Goal: Task Accomplishment & Management: Use online tool/utility

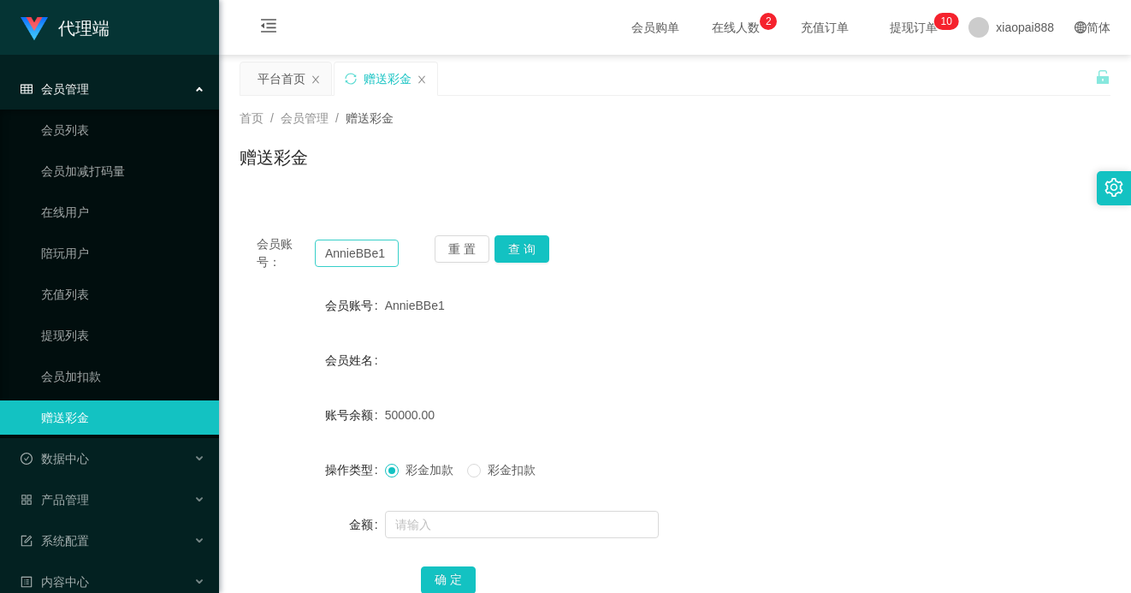
scroll to position [86, 0]
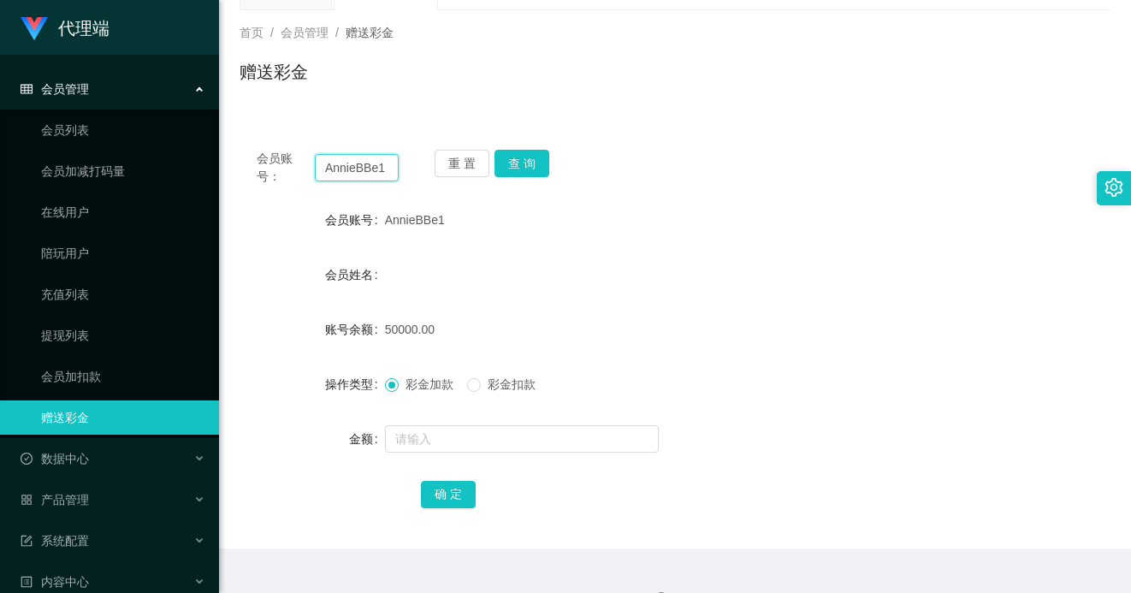
click at [380, 171] on input "AnnieBBe1" at bounding box center [357, 167] width 84 height 27
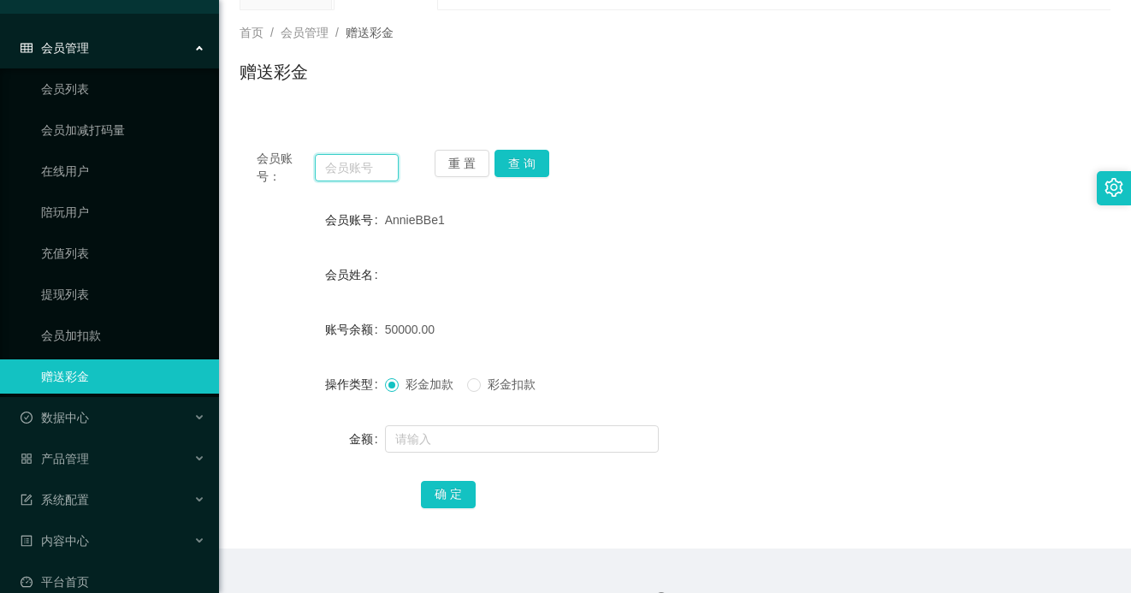
scroll to position [64, 0]
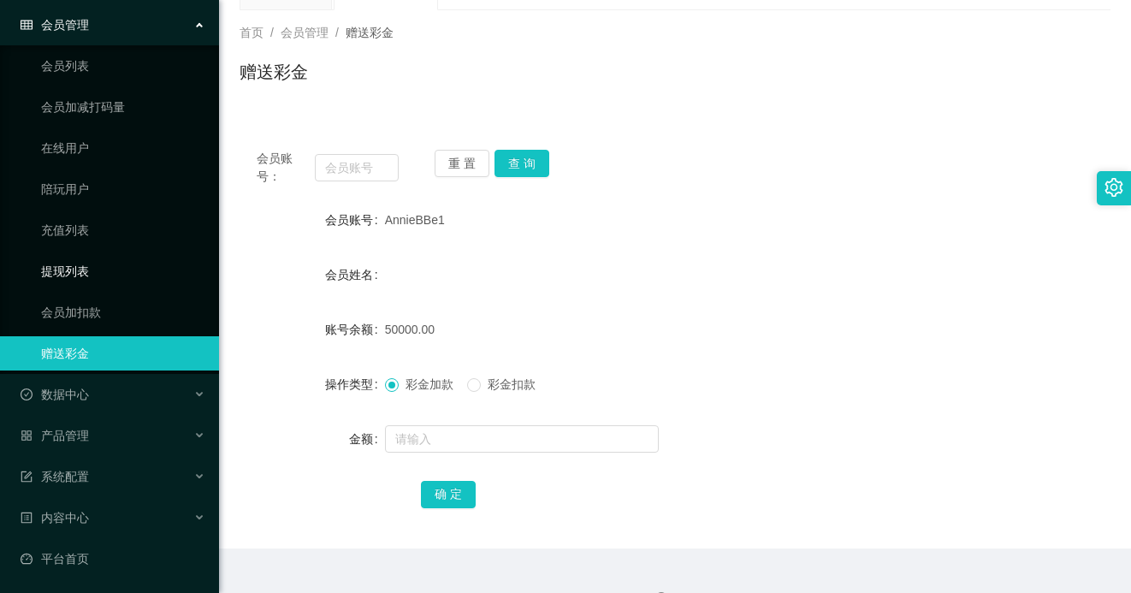
click at [92, 270] on link "提现列表" at bounding box center [123, 271] width 164 height 34
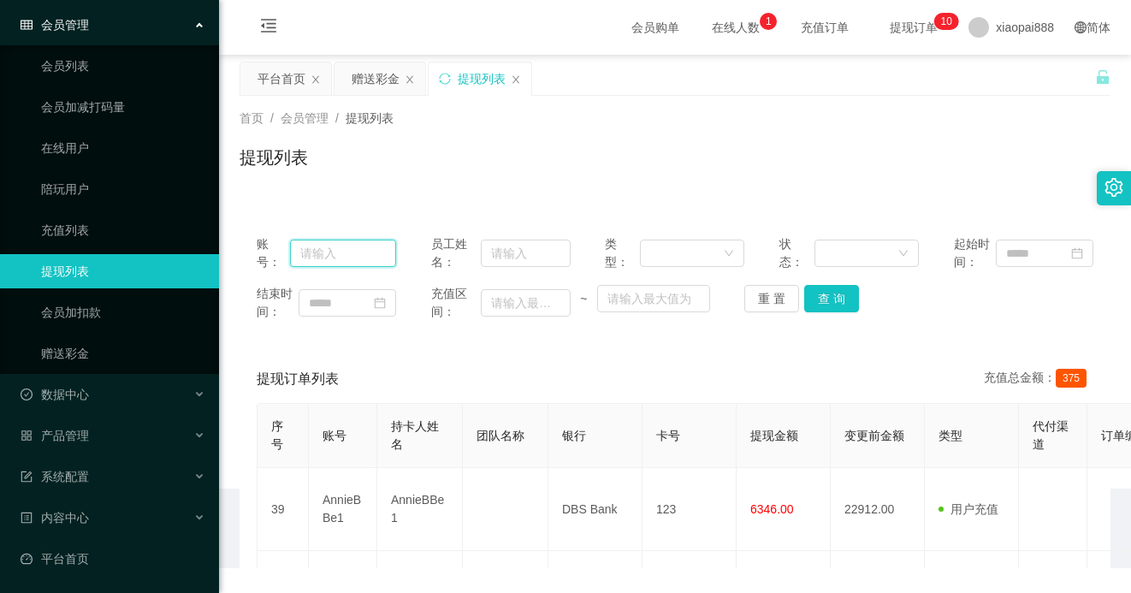
click at [348, 246] on input "text" at bounding box center [343, 252] width 106 height 27
paste input "AnnieBBe1"
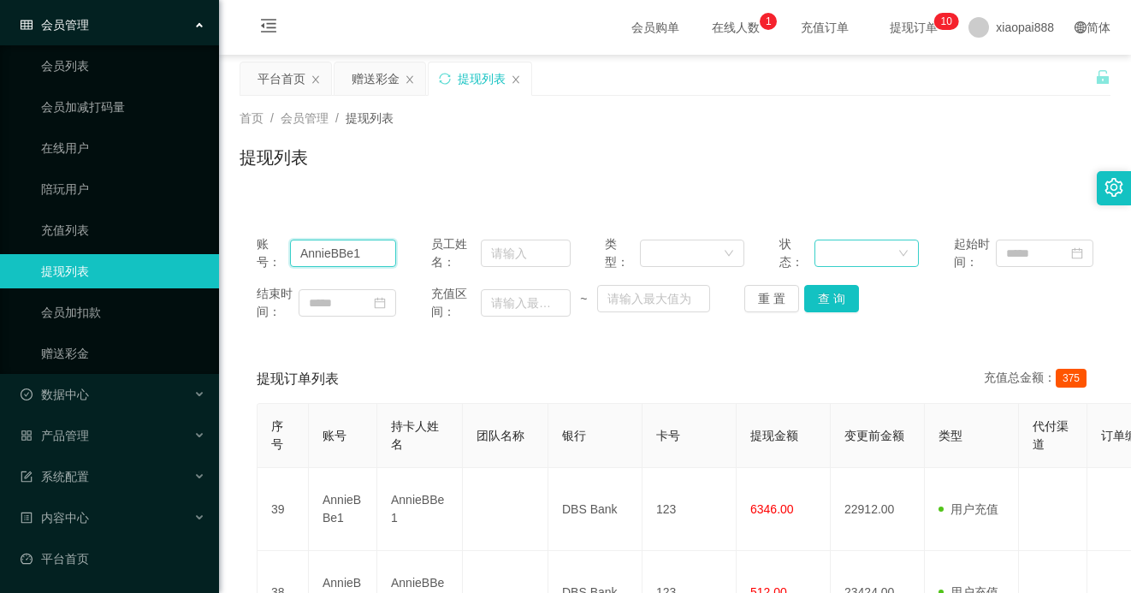
type input "AnnieBBe1"
click at [841, 300] on button "查 询" at bounding box center [831, 298] width 55 height 27
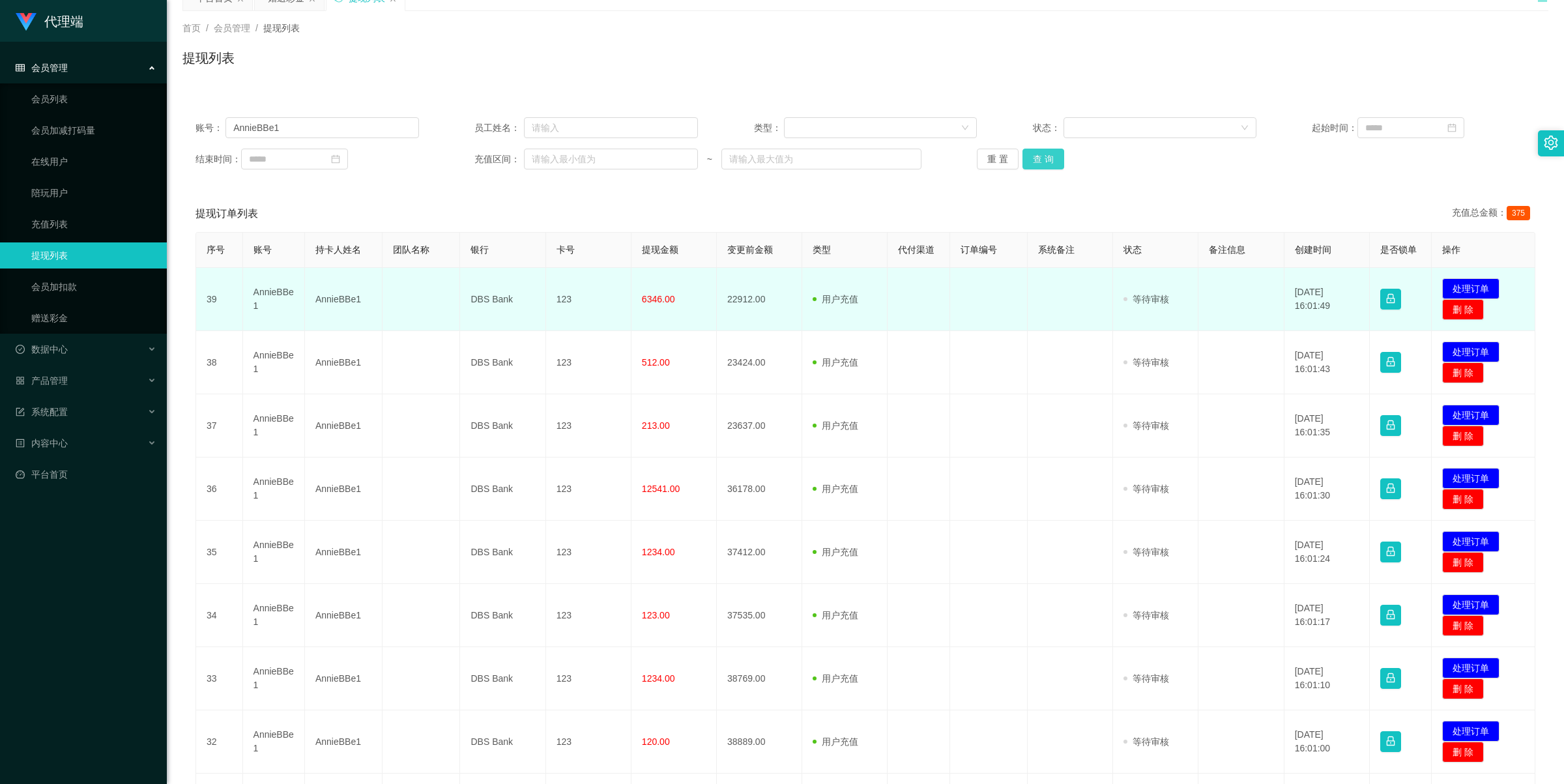
scroll to position [49, 0]
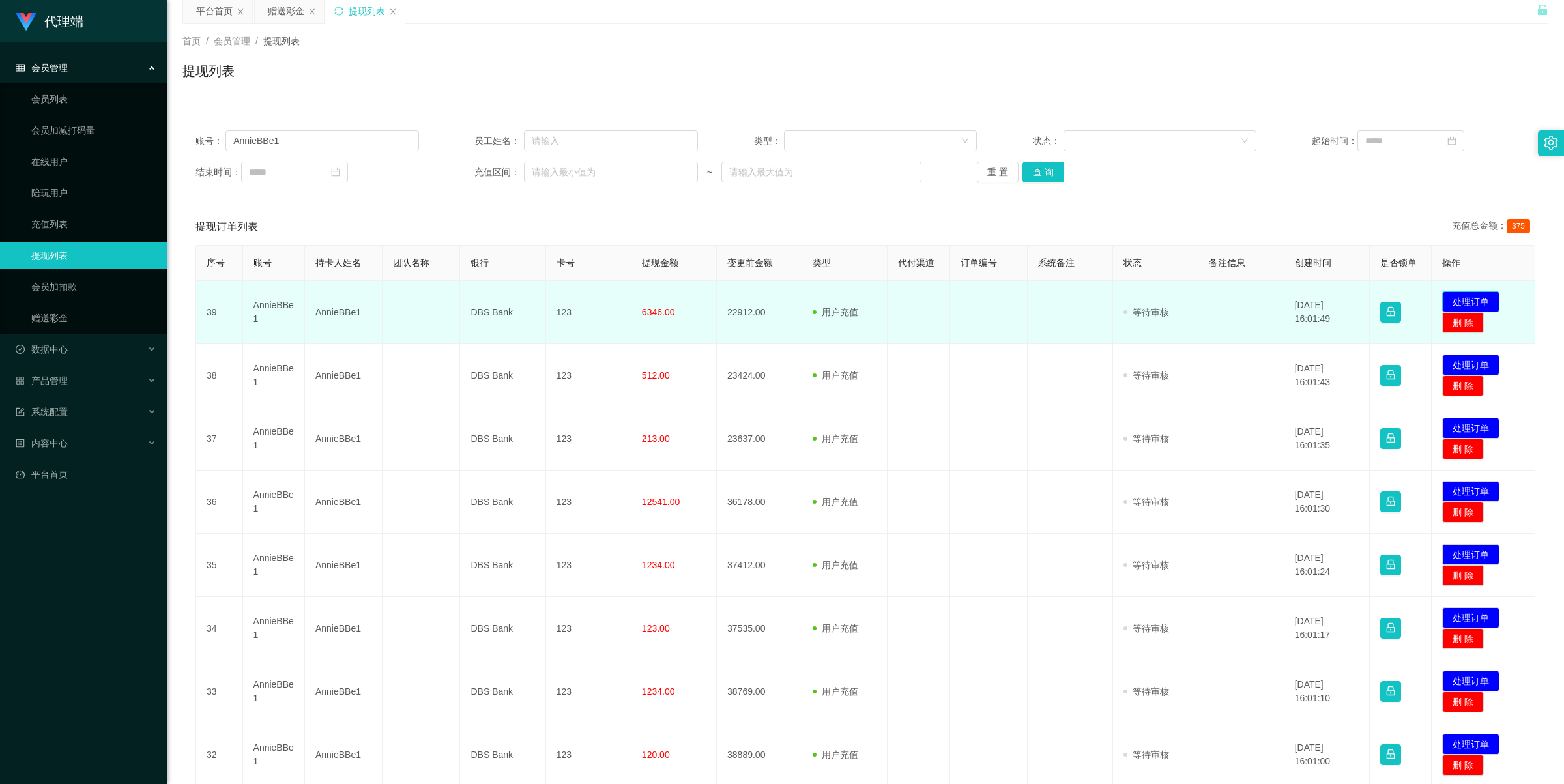
click at [861, 298] on button "处理订单" at bounding box center [1471, 301] width 57 height 21
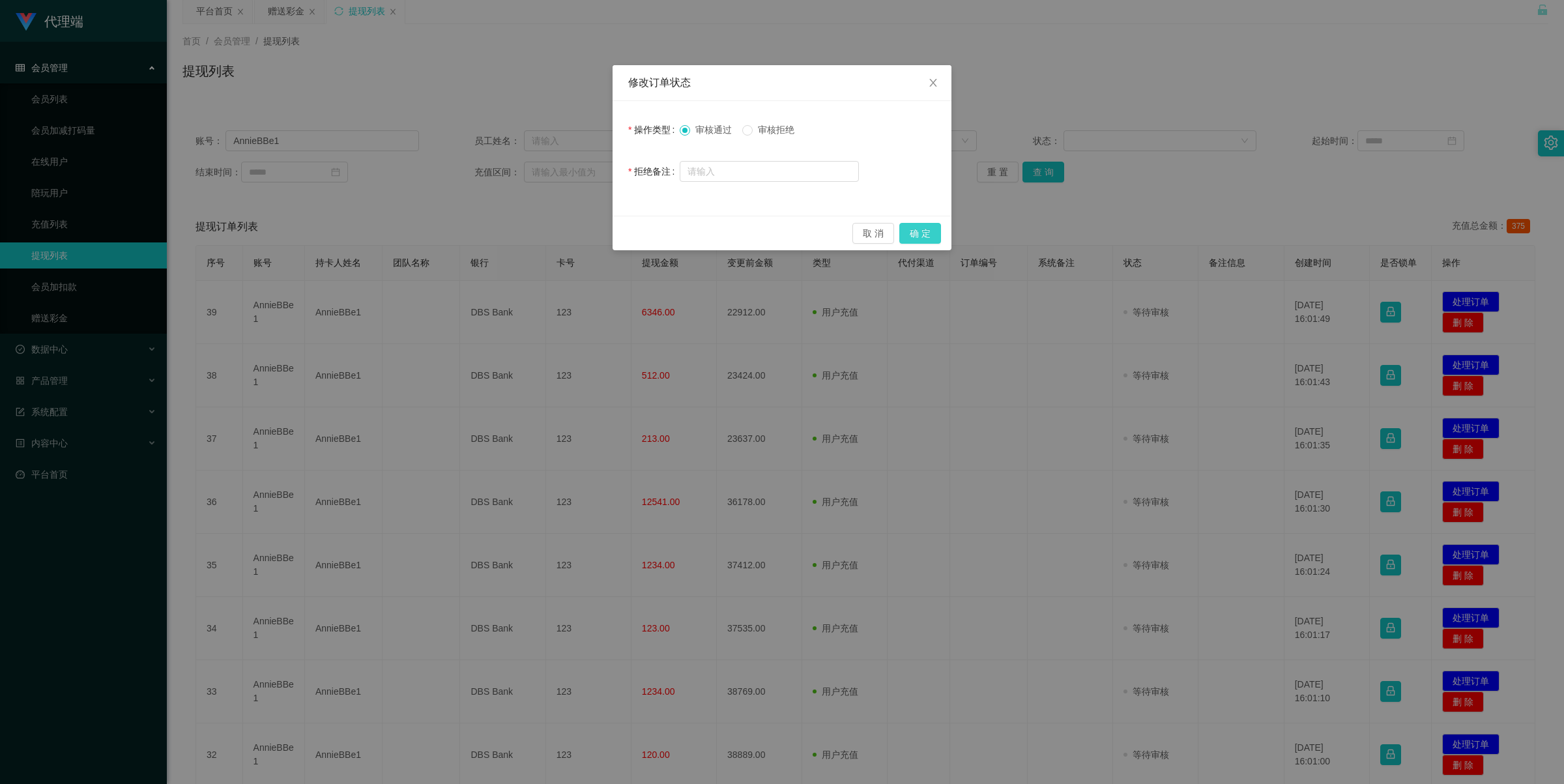
click at [861, 232] on button "确 定" at bounding box center [920, 232] width 42 height 21
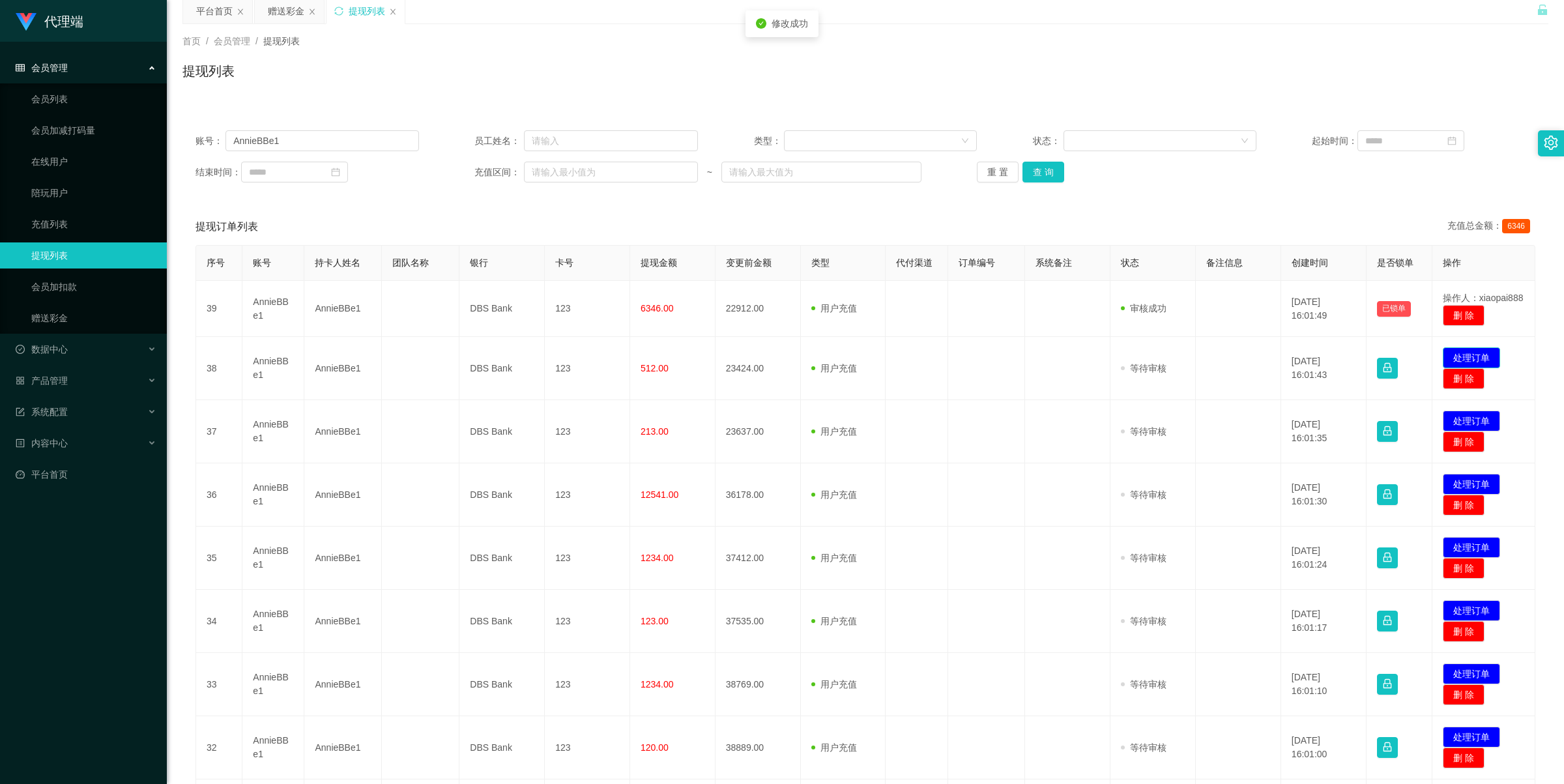
drag, startPoint x: 1465, startPoint y: 352, endPoint x: 1441, endPoint y: 347, distance: 24.5
click at [861, 352] on button "处理订单" at bounding box center [1471, 357] width 57 height 21
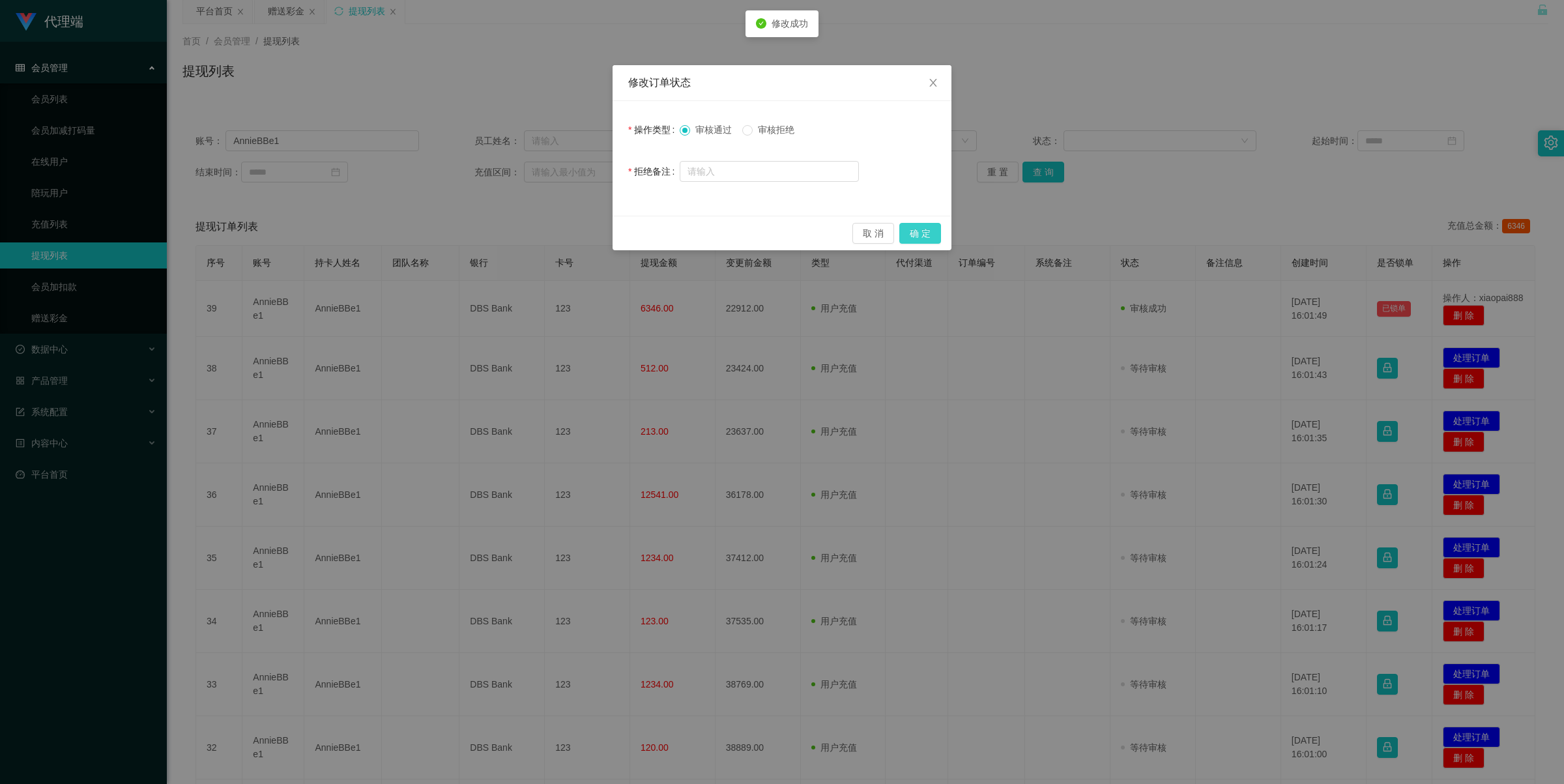
click at [861, 229] on button "确 定" at bounding box center [920, 232] width 42 height 21
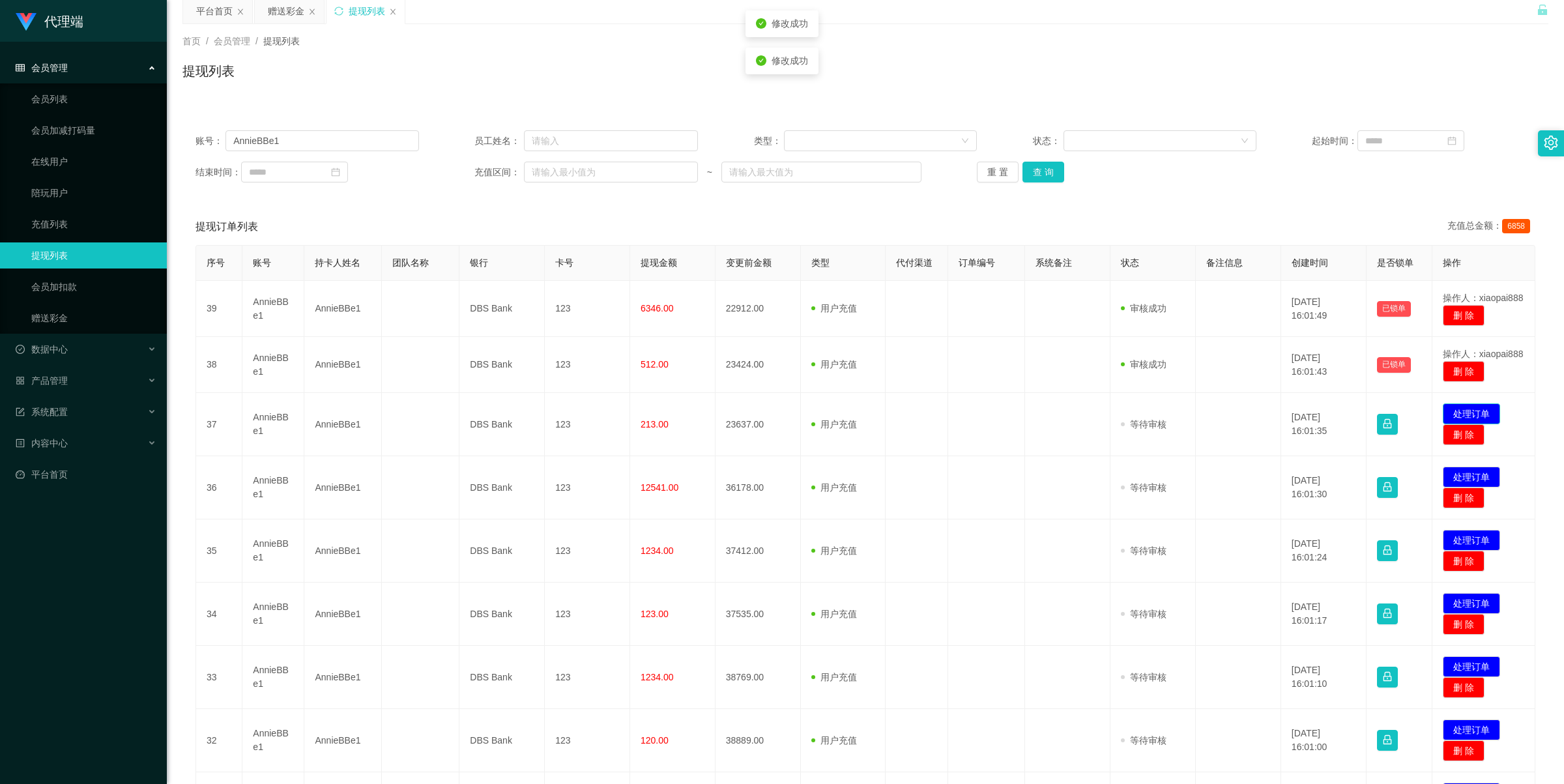
click at [861, 405] on button "处理订单" at bounding box center [1471, 413] width 57 height 21
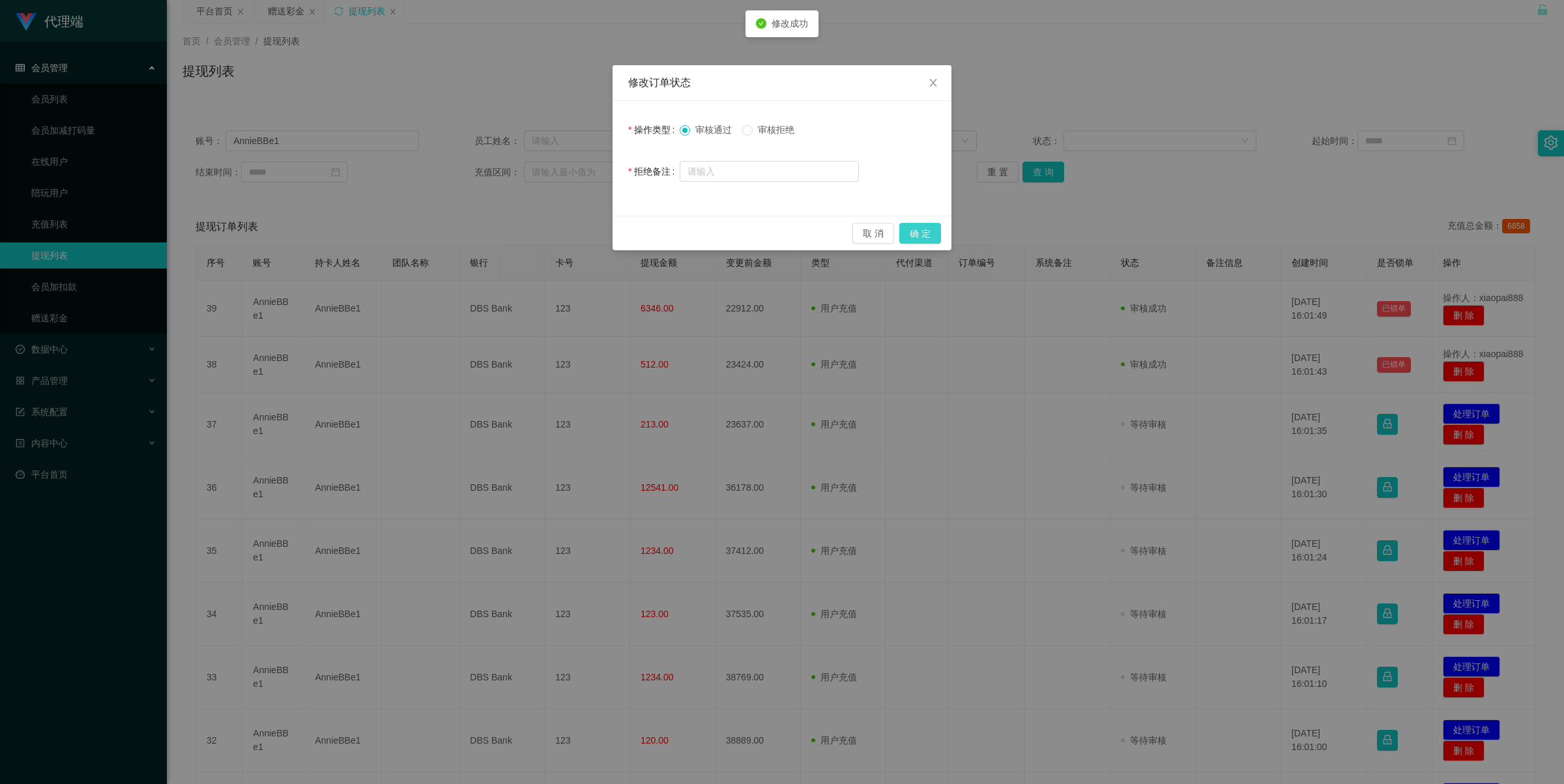
click at [861, 228] on button "确 定" at bounding box center [920, 232] width 42 height 21
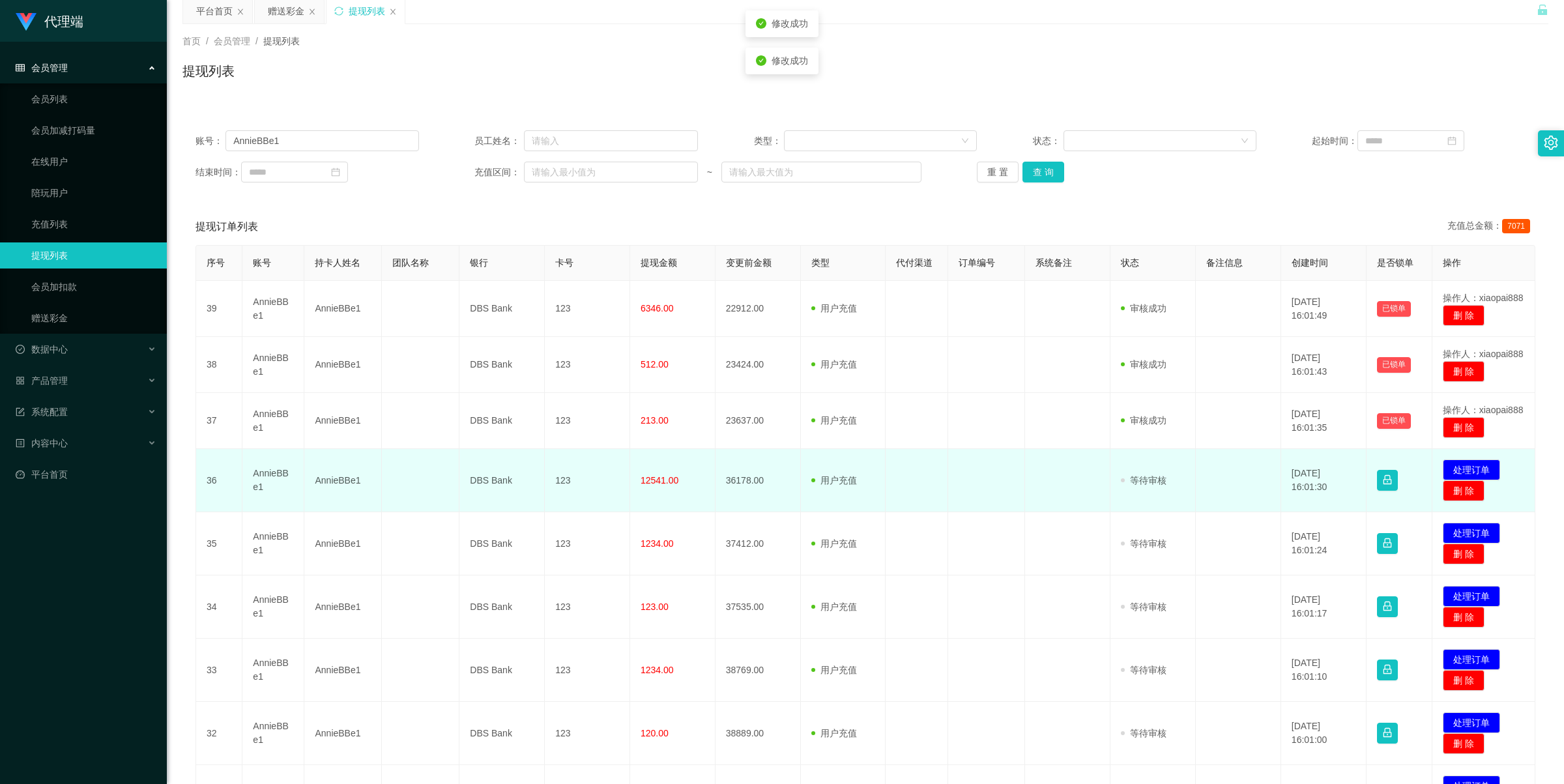
click at [861, 451] on td "发起代付 处理订单 删 除" at bounding box center [1484, 480] width 103 height 63
click at [861, 451] on button "处理订单" at bounding box center [1471, 469] width 57 height 21
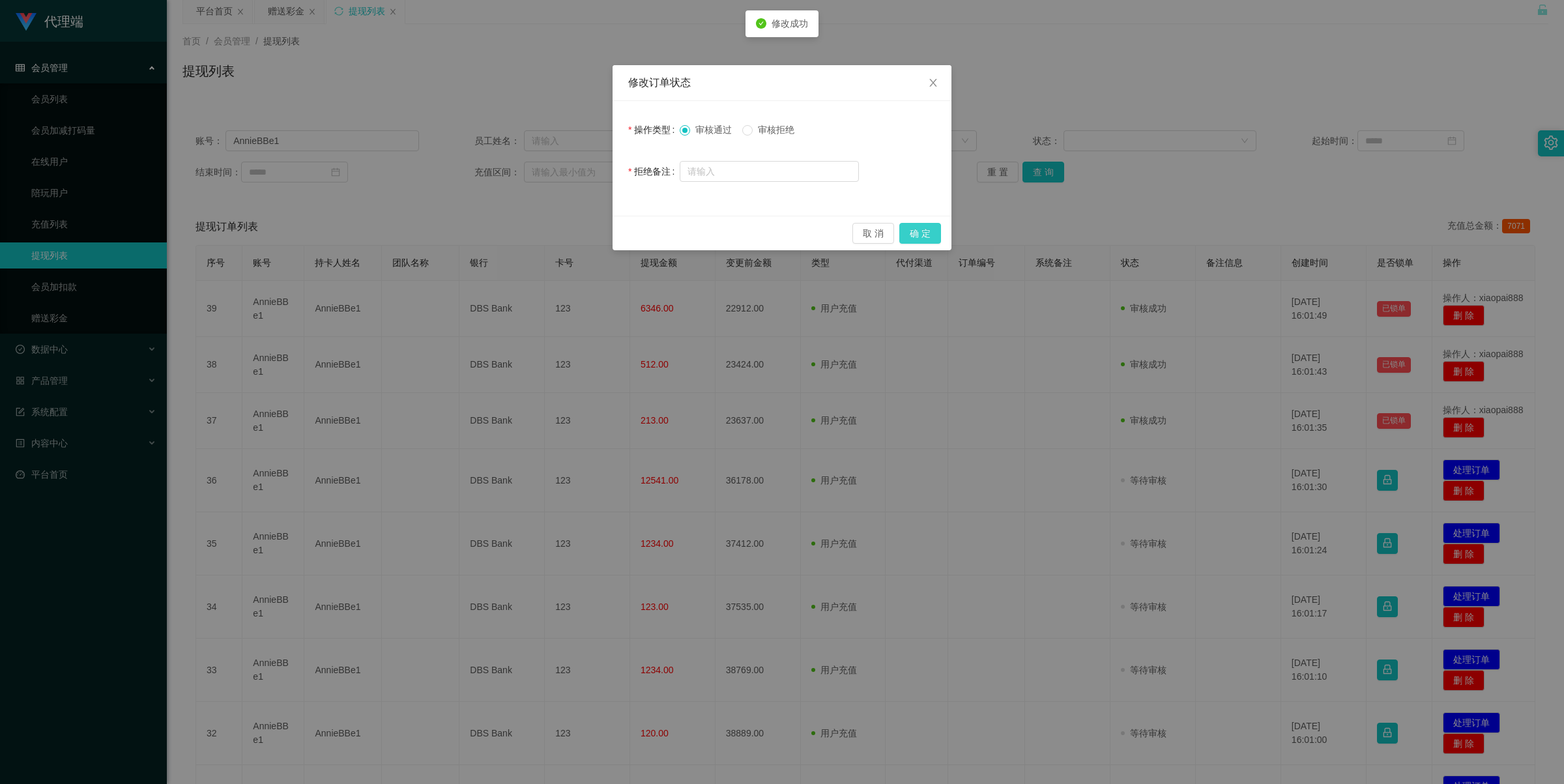
click at [861, 229] on button "确 定" at bounding box center [920, 232] width 42 height 21
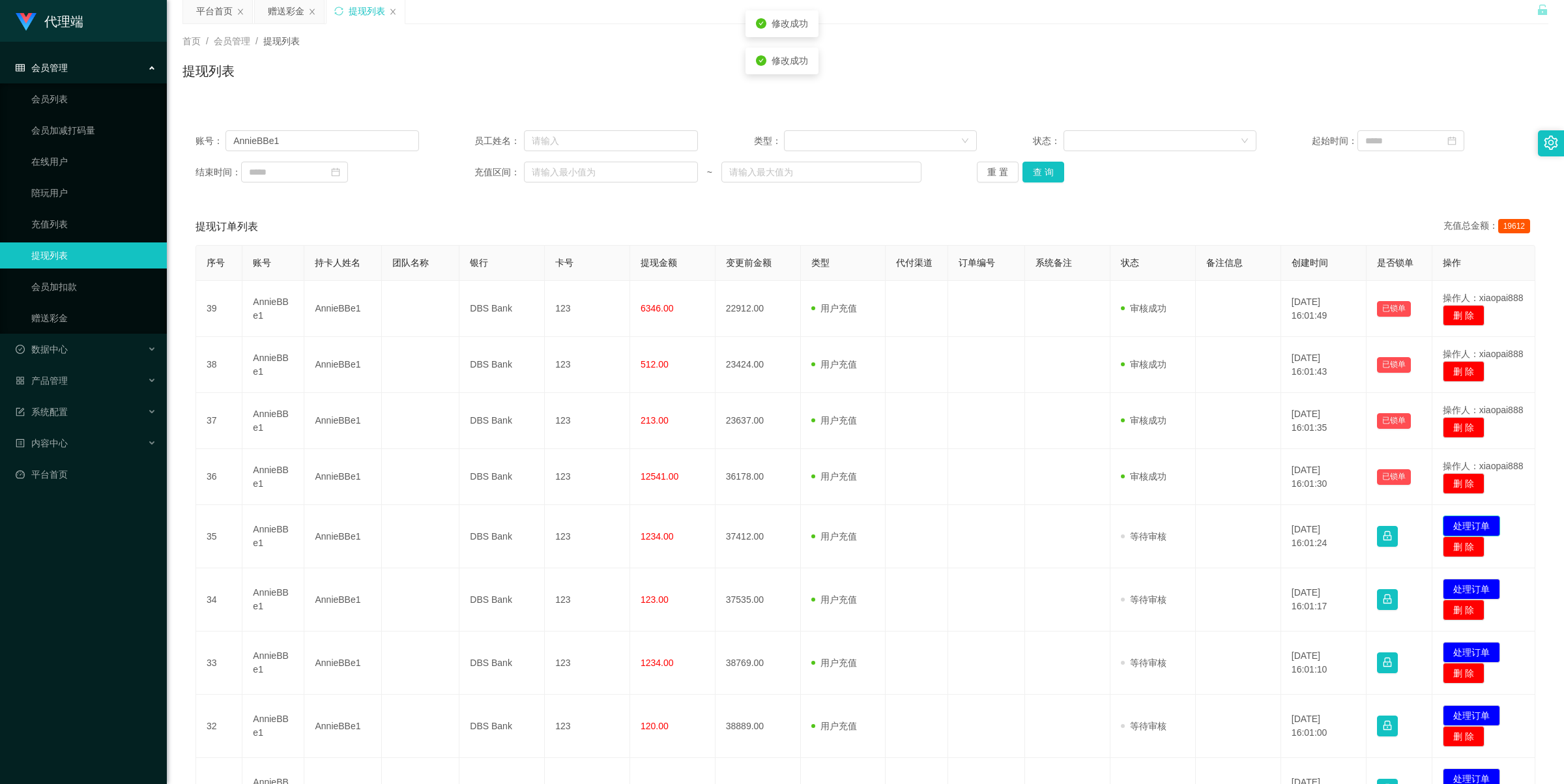
click at [861, 451] on button "处理订单" at bounding box center [1471, 525] width 57 height 21
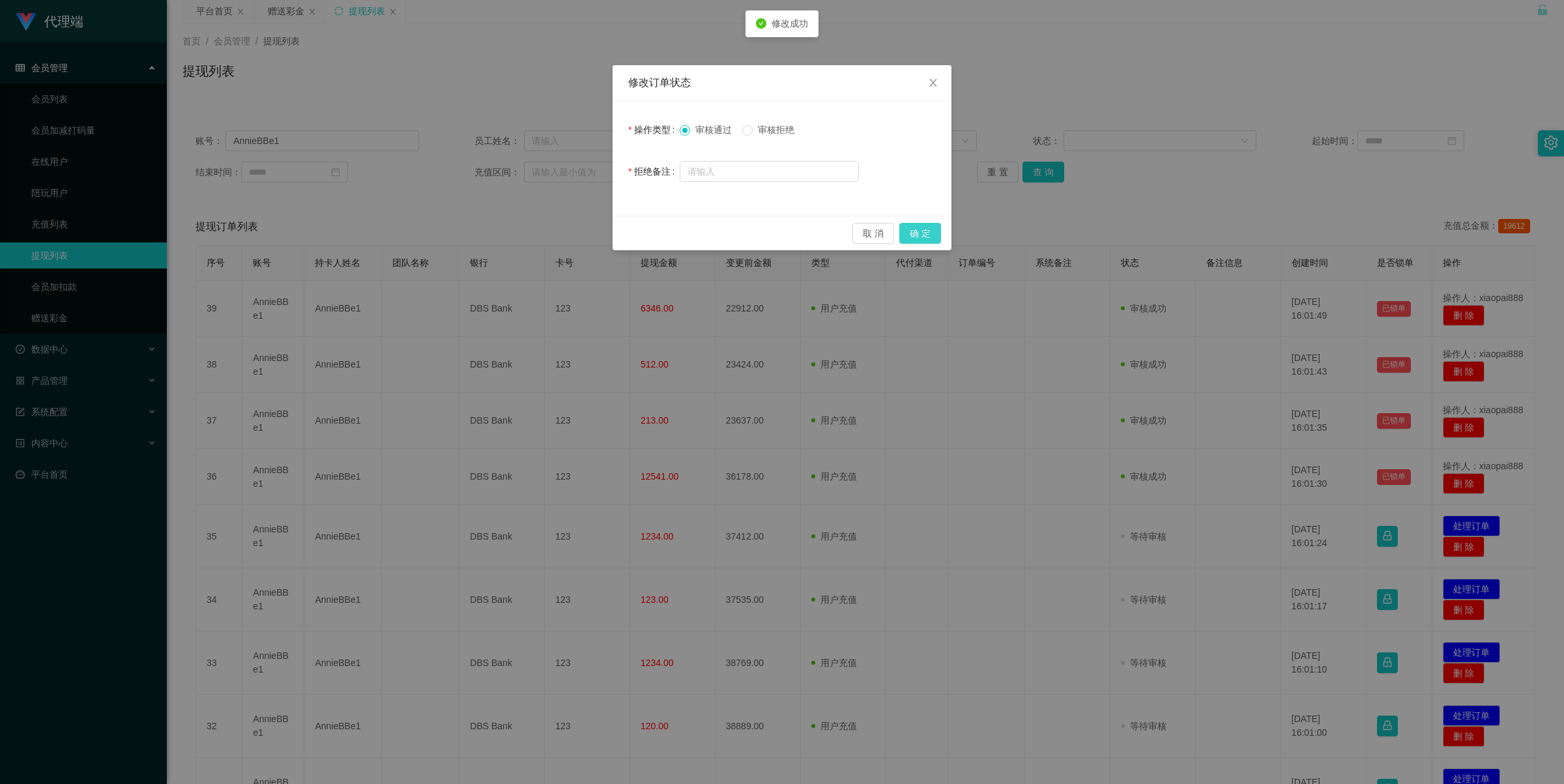
click at [861, 226] on button "确 定" at bounding box center [920, 232] width 42 height 21
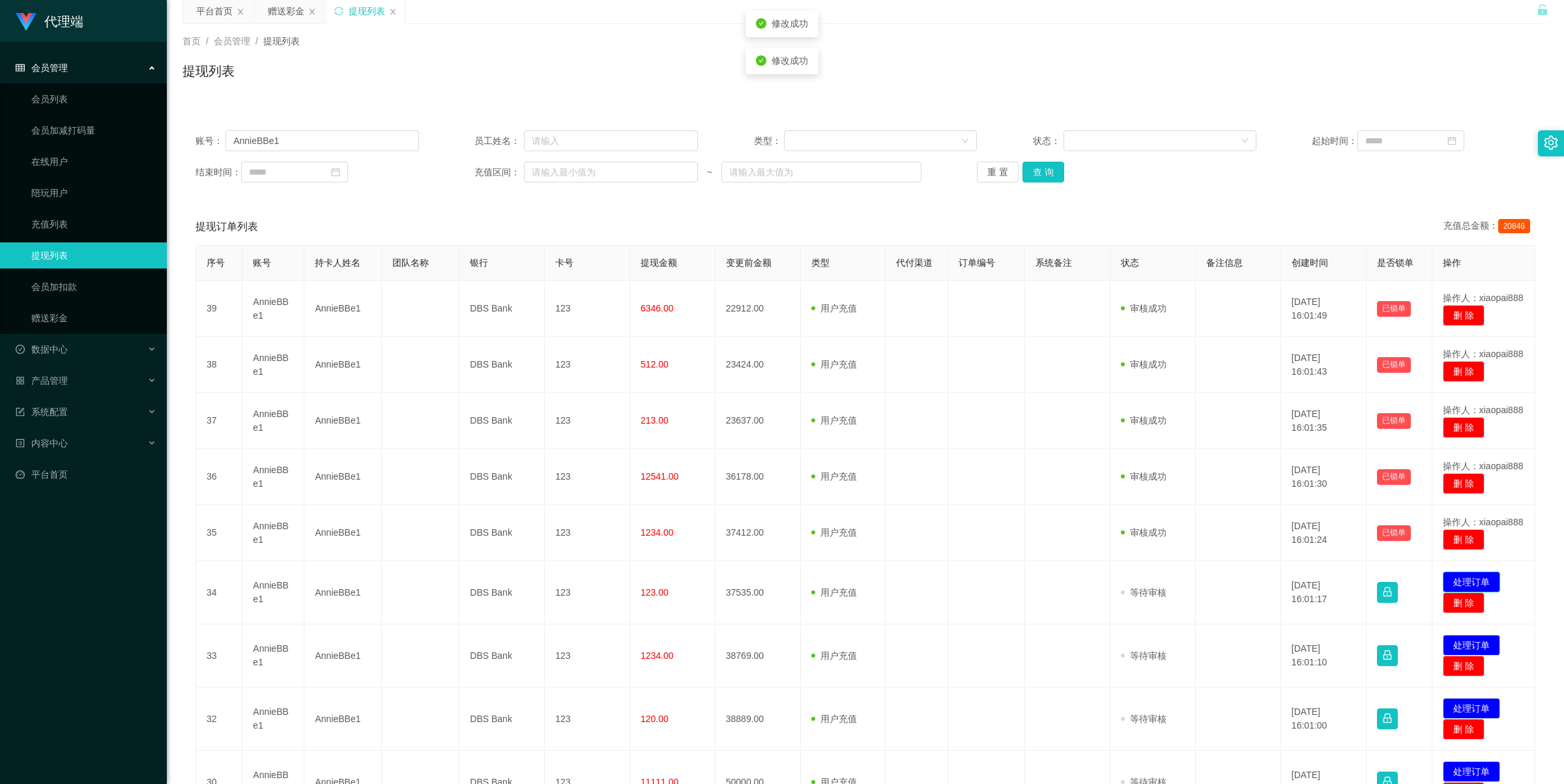
click at [861, 451] on button "处理订单" at bounding box center [1471, 581] width 57 height 21
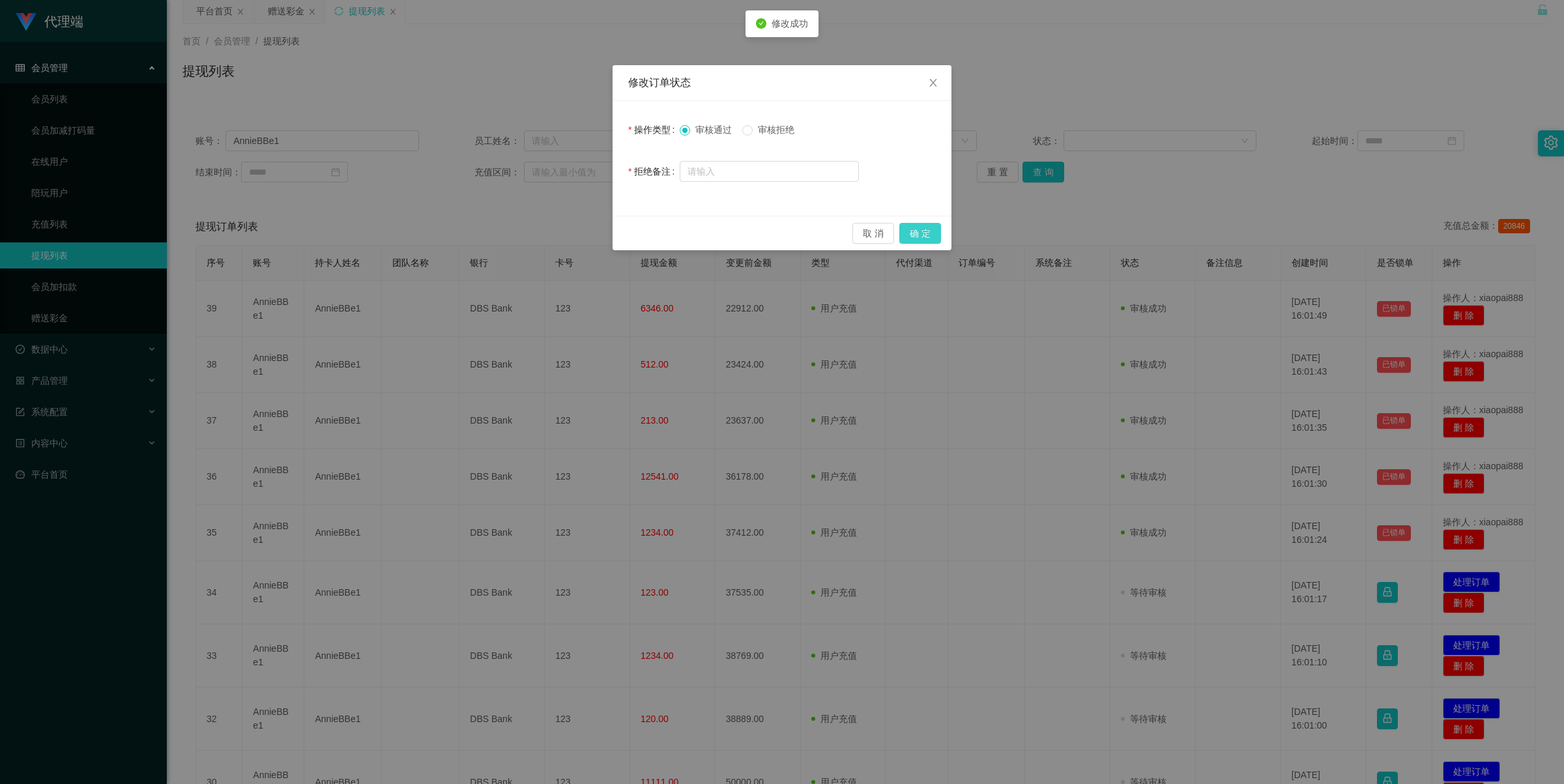
click at [861, 236] on button "确 定" at bounding box center [920, 232] width 42 height 21
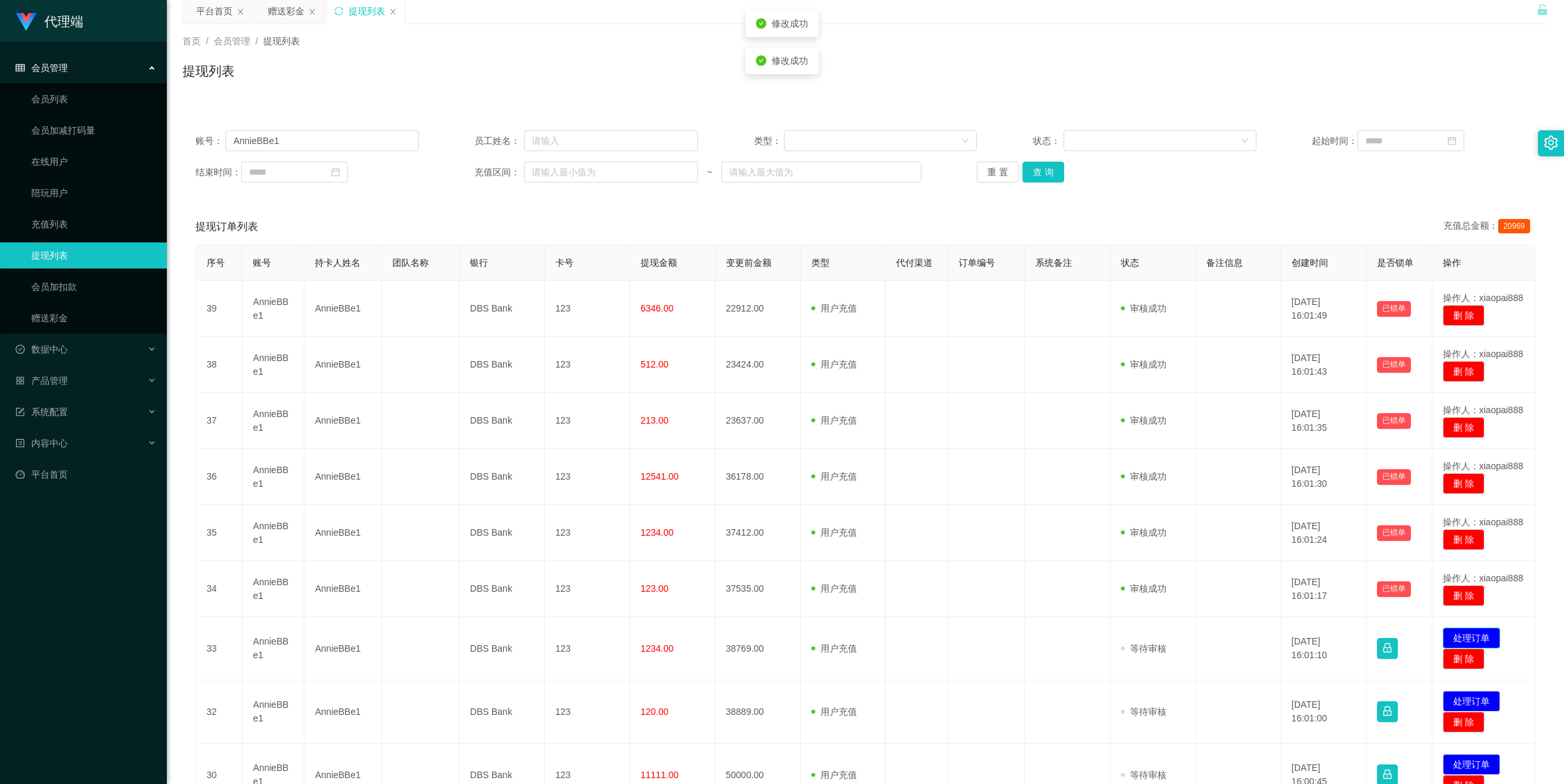
click at [861, 451] on button "处理订单" at bounding box center [1471, 638] width 57 height 21
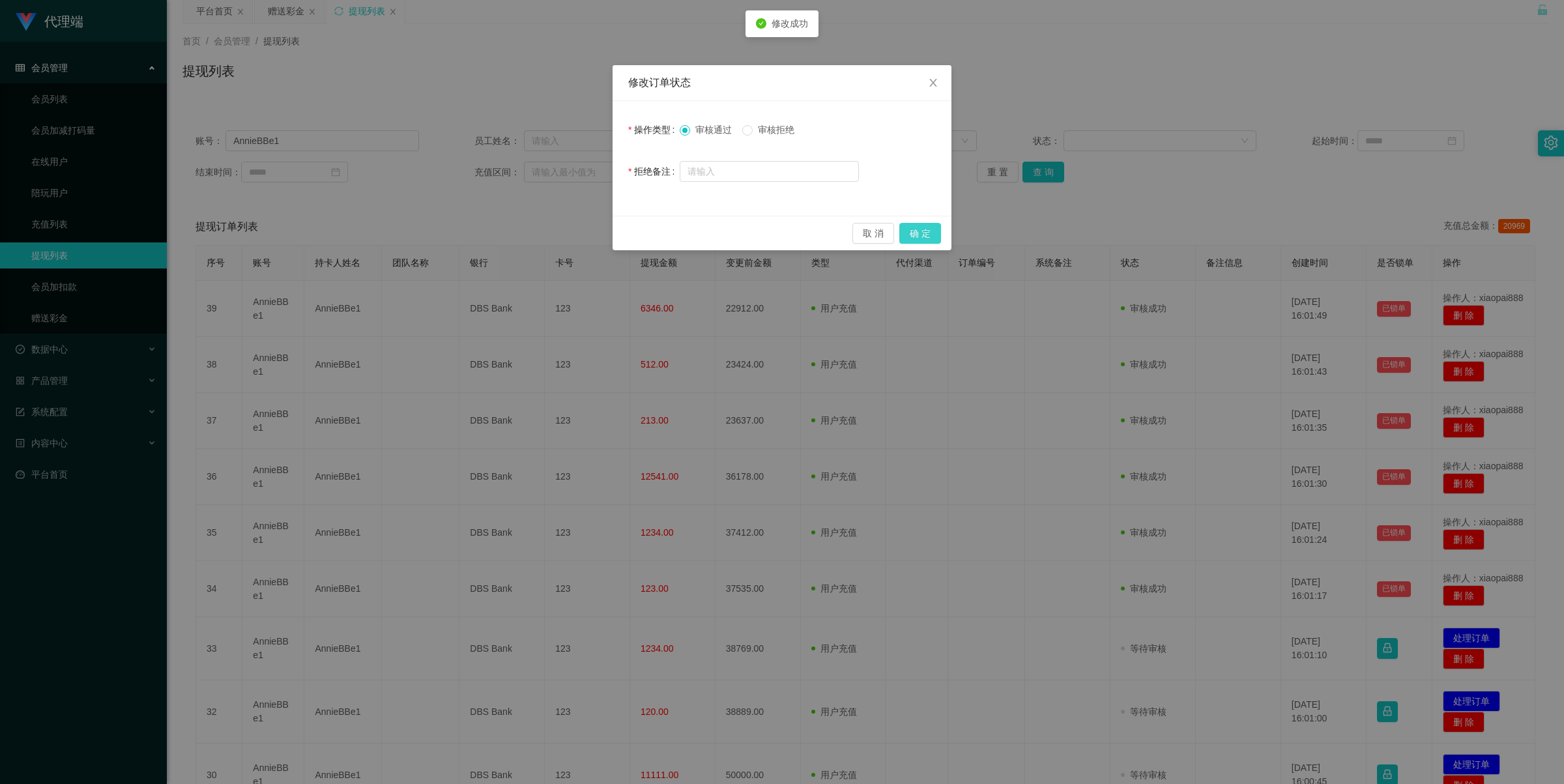
click at [861, 242] on button "确 定" at bounding box center [920, 232] width 42 height 21
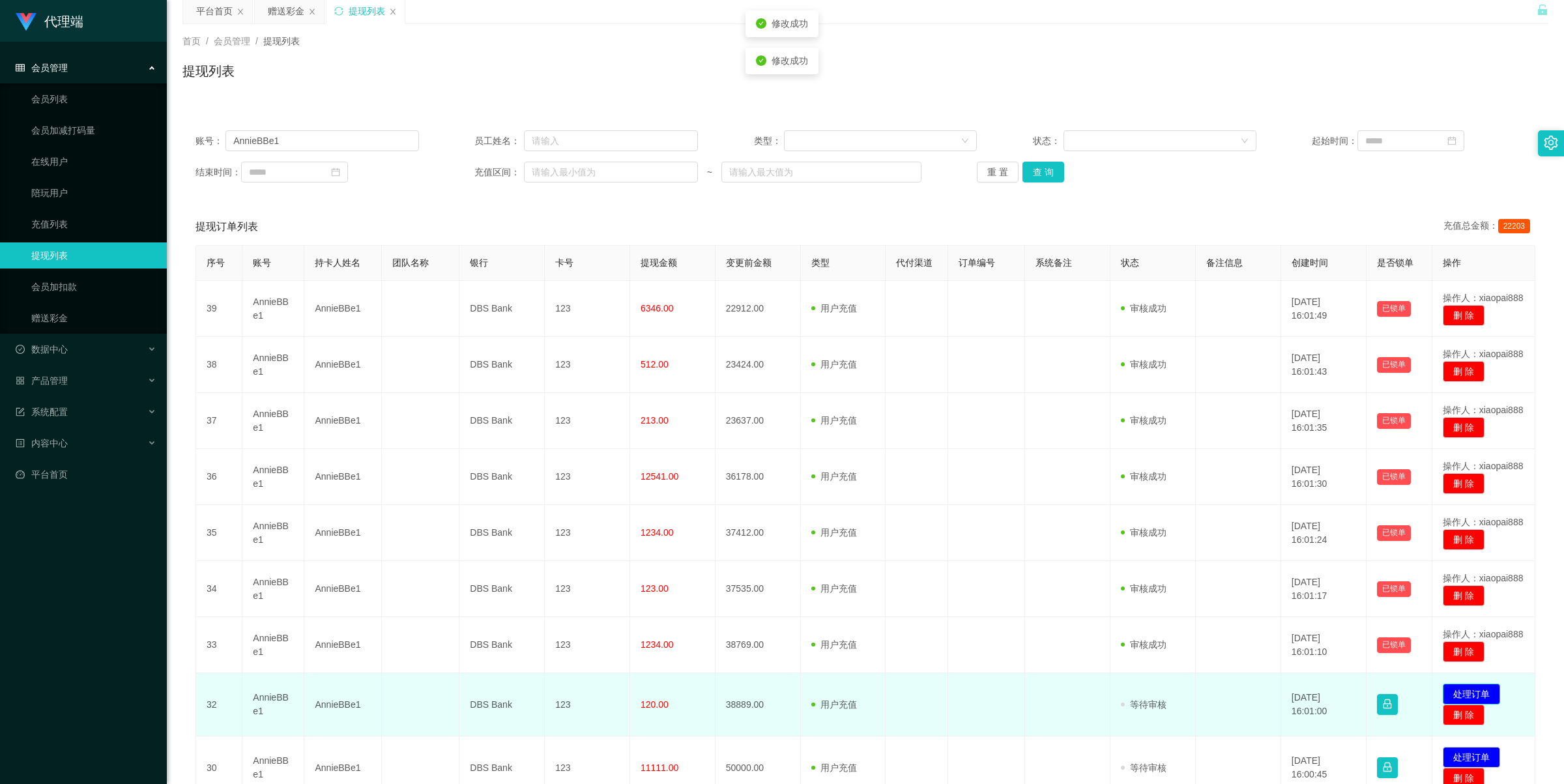
click at [861, 451] on button "处理订单" at bounding box center [1471, 693] width 57 height 21
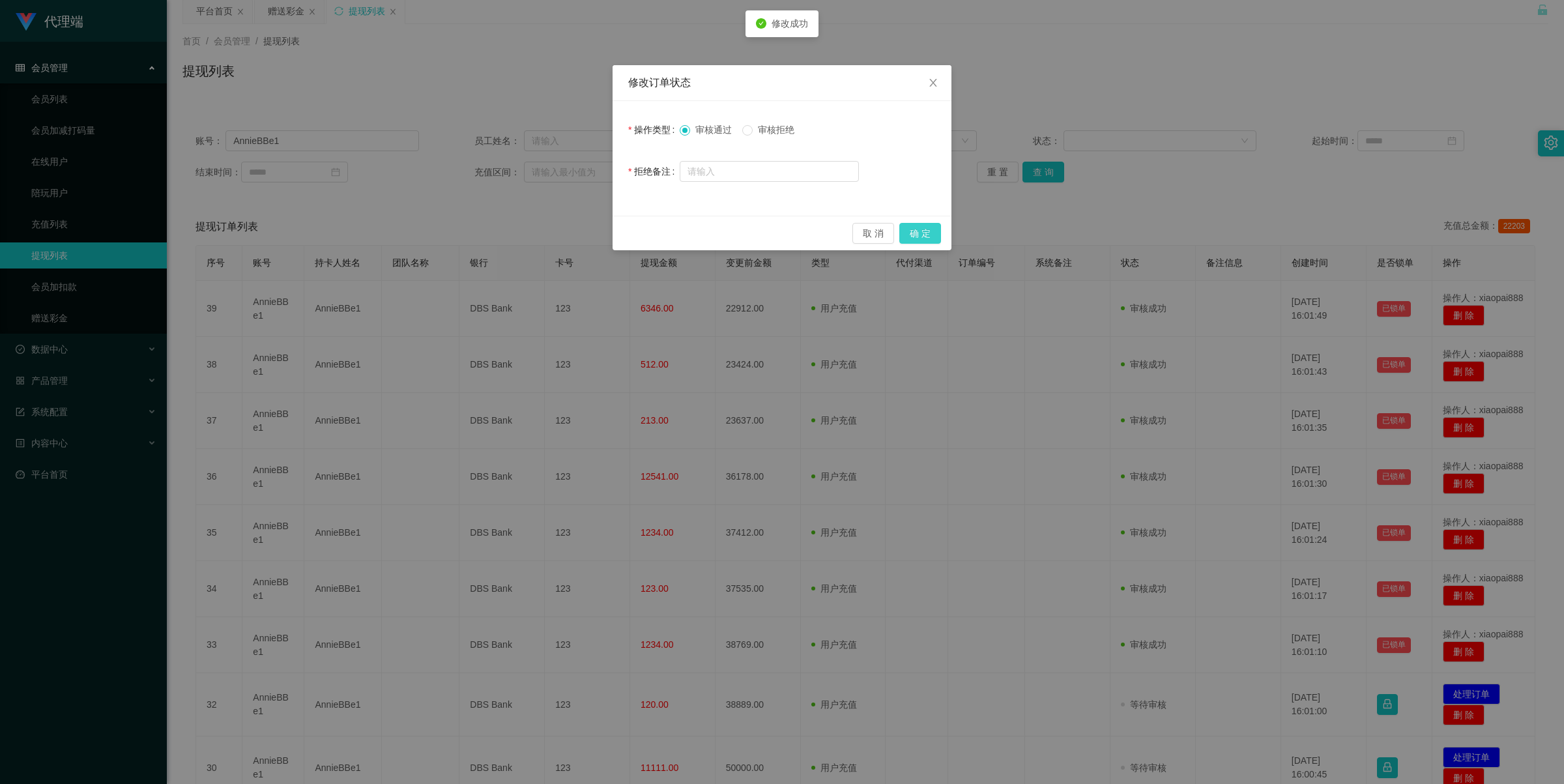
click at [861, 230] on button "确 定" at bounding box center [920, 232] width 42 height 21
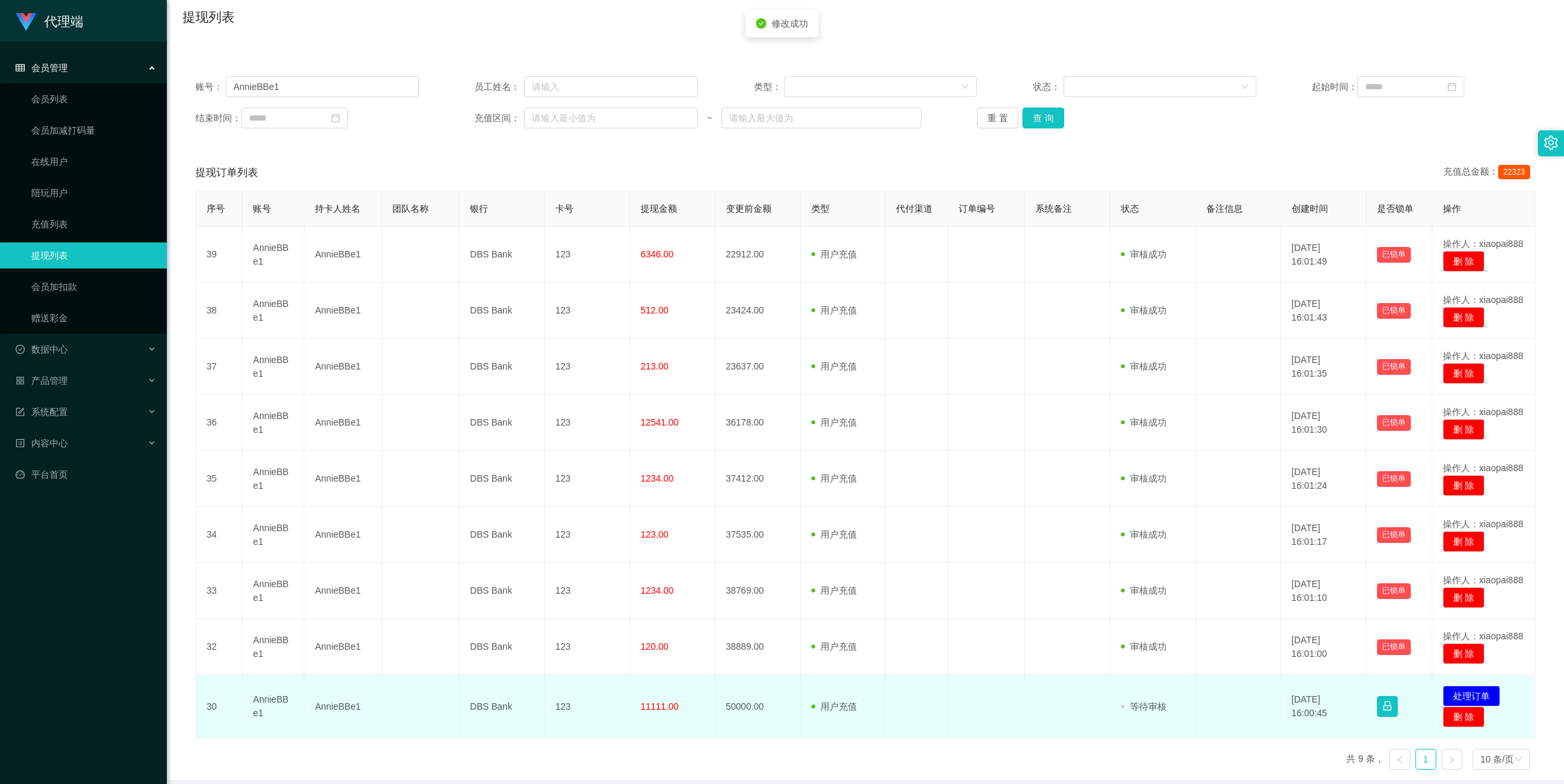
scroll to position [130, 0]
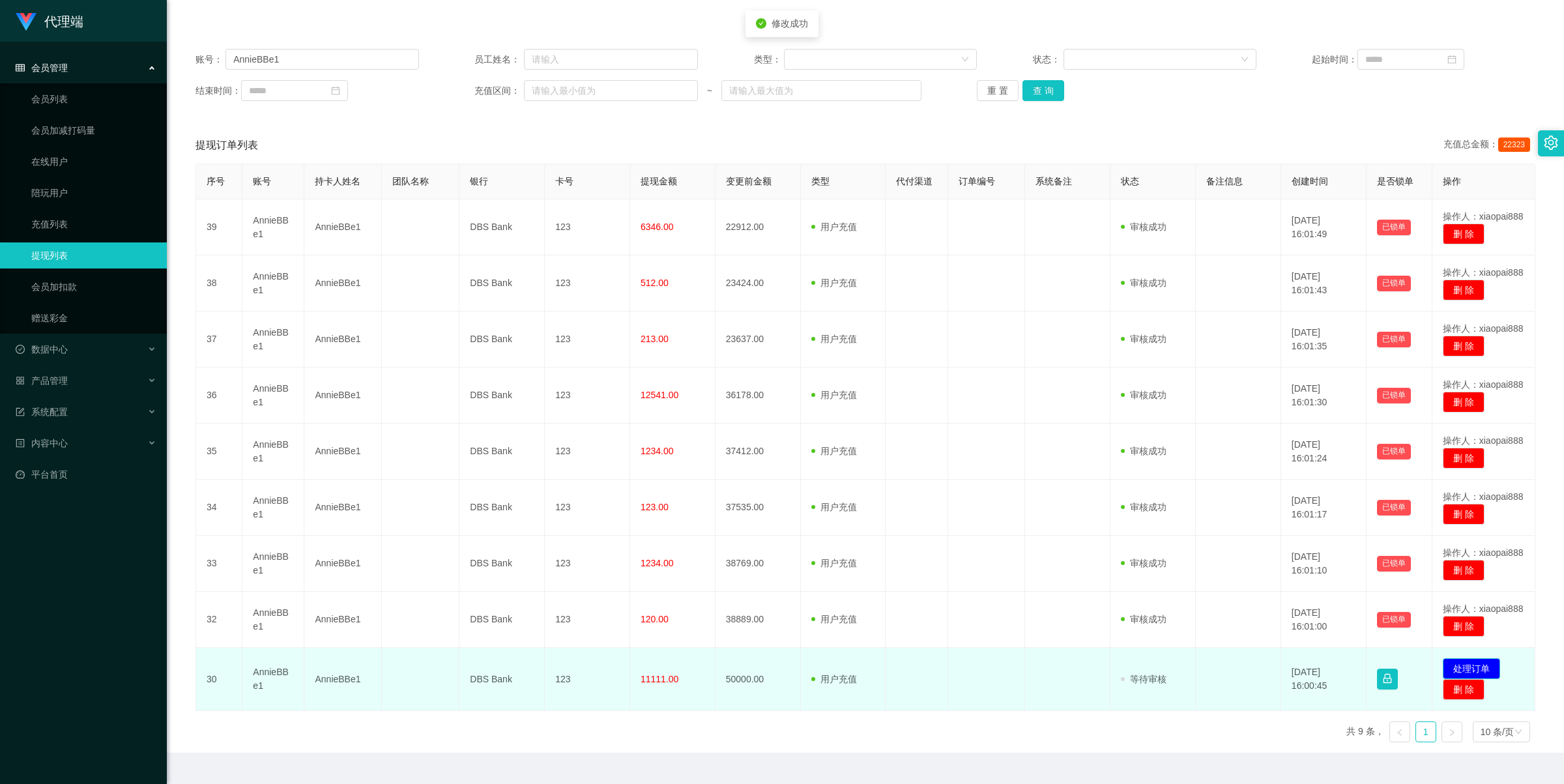
click at [861, 451] on button "处理订单" at bounding box center [1471, 668] width 57 height 21
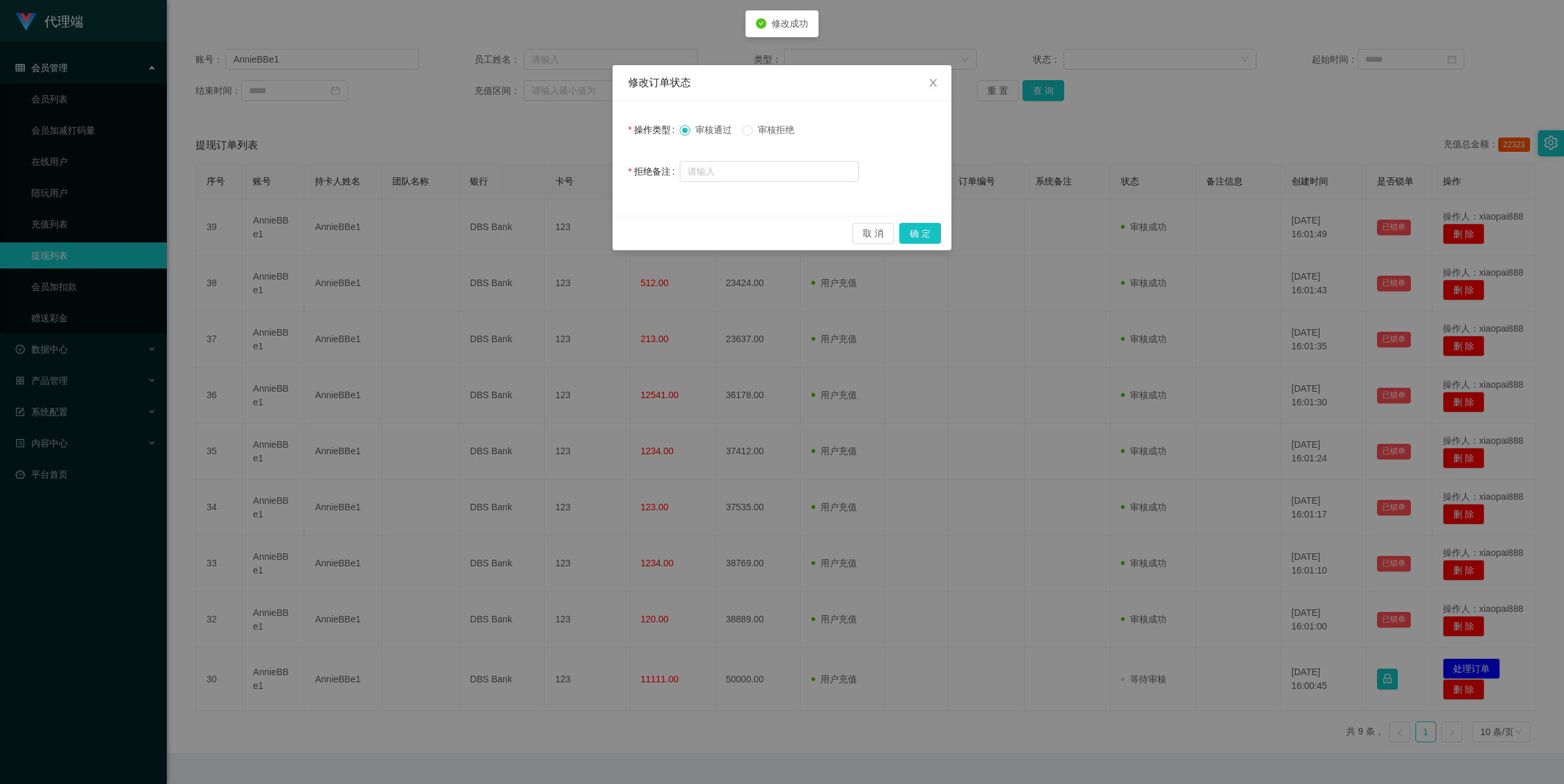
click at [861, 218] on div "取 消 确 定" at bounding box center [782, 232] width 339 height 34
click at [861, 232] on button "确 定" at bounding box center [920, 232] width 42 height 21
